Goal: Information Seeking & Learning: Learn about a topic

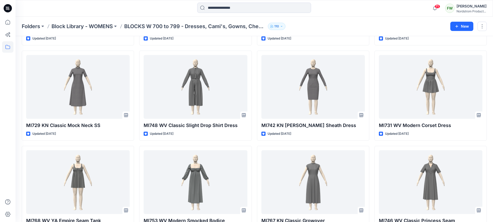
scroll to position [577, 0]
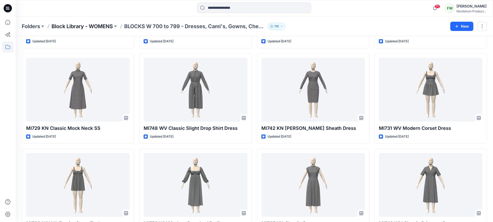
click at [95, 26] on p "Block Library - WOMENS" at bounding box center [81, 26] width 61 height 7
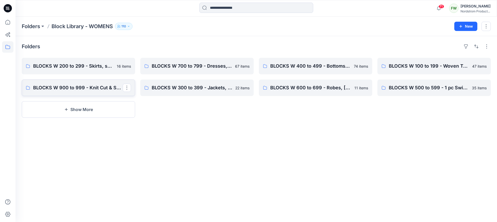
click at [84, 83] on link "BLOCKS W 900 to 999 - Knit Cut & Sew Tops" at bounding box center [78, 88] width 113 height 17
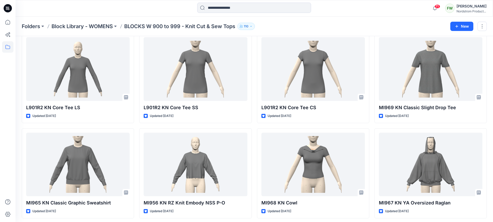
scroll to position [210, 0]
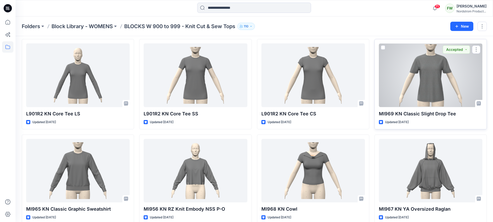
click at [443, 81] on div at bounding box center [430, 75] width 103 height 64
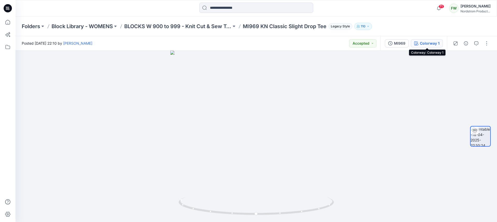
click at [427, 46] on button "Colorway 1" at bounding box center [426, 43] width 32 height 8
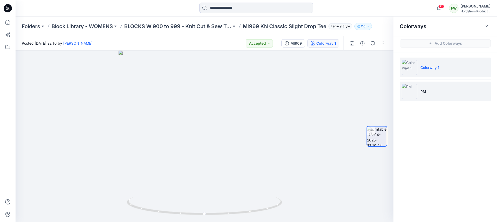
click at [434, 96] on li "PM" at bounding box center [444, 92] width 91 height 20
click at [441, 70] on li "Colorway 1" at bounding box center [444, 68] width 91 height 20
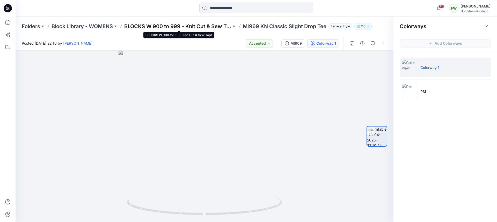
click at [172, 28] on p "BLOCKS W 900 to 999 - Knit Cut & Sew Tops" at bounding box center [177, 26] width 107 height 7
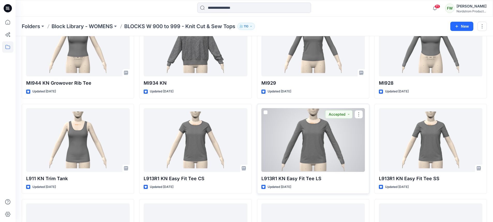
scroll to position [456, 0]
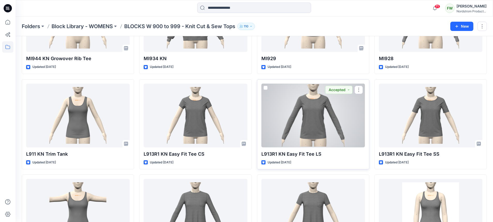
click at [308, 130] on div at bounding box center [312, 116] width 103 height 64
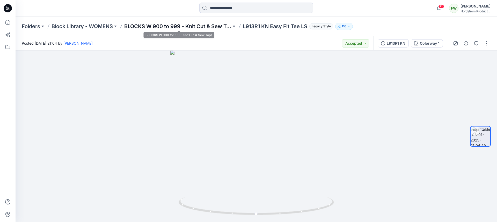
click at [202, 26] on p "BLOCKS W 900 to 999 - Knit Cut & Sew Tops" at bounding box center [177, 26] width 107 height 7
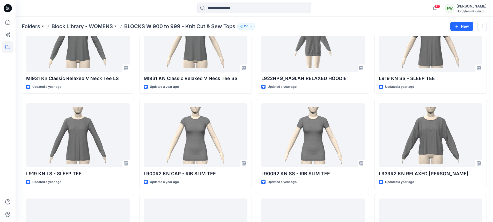
scroll to position [1588, 0]
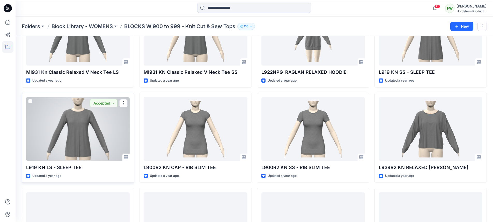
click at [67, 117] on div at bounding box center [77, 129] width 103 height 64
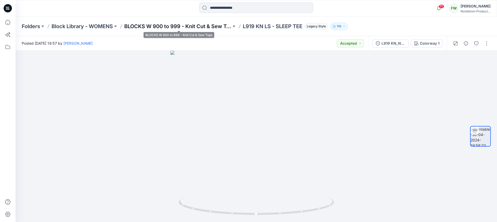
click at [204, 25] on p "BLOCKS W 900 to 999 - Knit Cut & Sew Tops" at bounding box center [177, 26] width 107 height 7
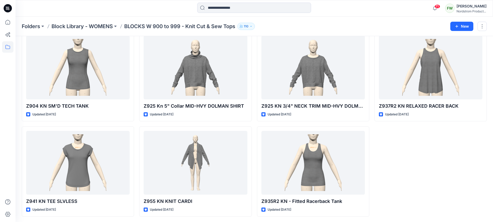
scroll to position [2033, 0]
